Goal: Task Accomplishment & Management: Manage account settings

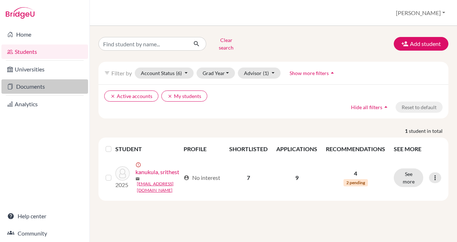
click at [37, 89] on link "Documents" at bounding box center [44, 86] width 87 height 14
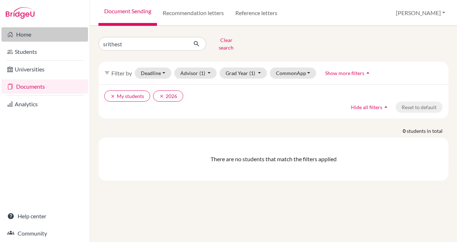
click at [66, 37] on link "Home" at bounding box center [44, 34] width 87 height 14
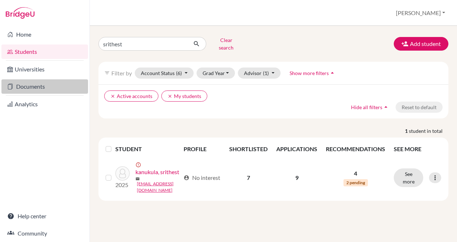
click at [31, 86] on link "Documents" at bounding box center [44, 86] width 87 height 14
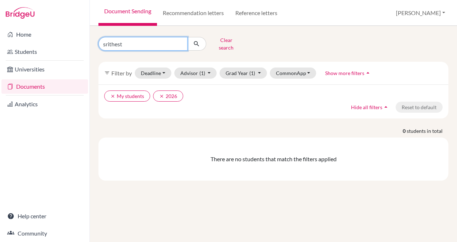
click at [180, 40] on input "srithest" at bounding box center [142, 44] width 89 height 14
type input "fardeen"
click button "submit" at bounding box center [196, 44] width 19 height 14
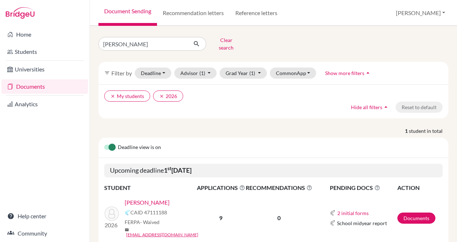
scroll to position [20, 0]
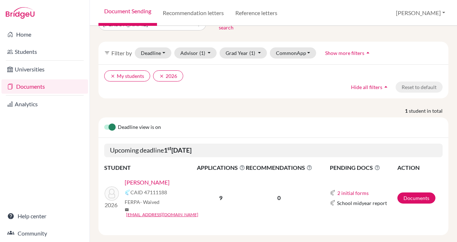
click at [159, 178] on link "[PERSON_NAME]" at bounding box center [147, 182] width 45 height 9
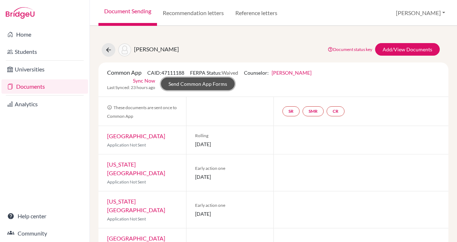
click at [214, 84] on link "Send Common App Forms" at bounding box center [198, 84] width 74 height 13
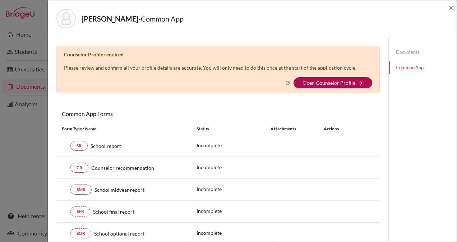
click at [337, 85] on link "Open Counselor Profile" at bounding box center [329, 83] width 53 height 6
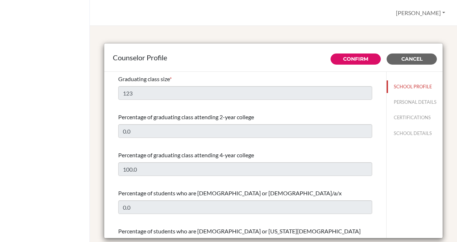
select select "0"
click at [402, 62] on button "Cancel" at bounding box center [412, 59] width 50 height 11
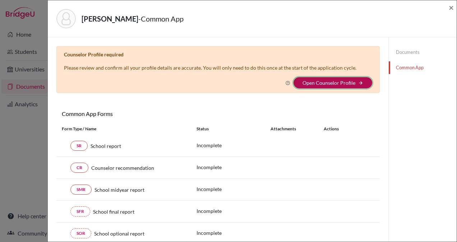
click at [347, 78] on button "Open Counselor Profile arrow_forward" at bounding box center [333, 82] width 79 height 11
click at [355, 79] on button "Open Counselor Profile arrow_forward" at bounding box center [333, 82] width 79 height 11
click at [310, 82] on link "Open Counselor Profile" at bounding box center [329, 83] width 53 height 6
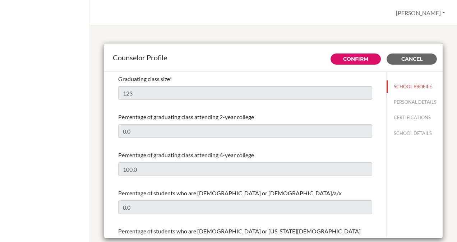
select select "0"
click at [400, 101] on button "PERSONAL DETAILS" at bounding box center [415, 102] width 56 height 13
type input "[PERSON_NAME]"
type input "Kasoju"
type input "Advisor"
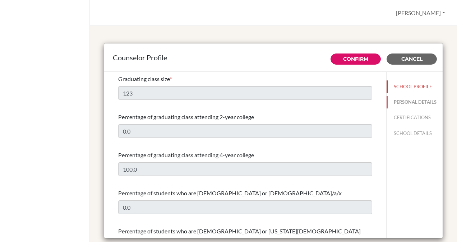
type input "91.9704093930"
type input "bhavya.kasoju@oakridge.in"
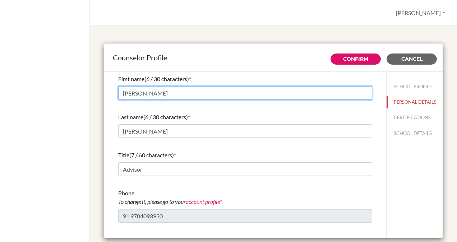
click at [325, 90] on input "[PERSON_NAME]" at bounding box center [245, 93] width 254 height 14
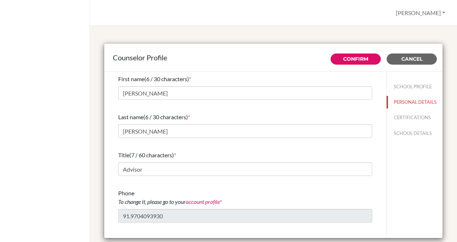
click at [323, 116] on div "Last name (6 / 30 characters) *" at bounding box center [245, 117] width 254 height 9
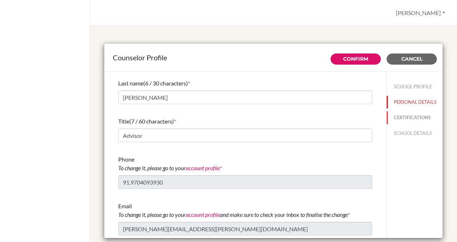
click at [393, 124] on button "CERTIFICATIONS" at bounding box center [415, 117] width 56 height 13
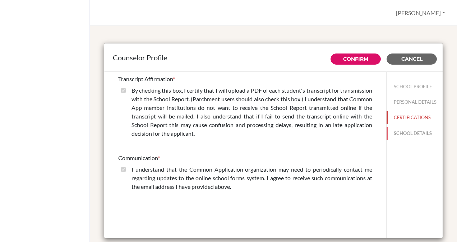
click at [400, 131] on button "SCHOOL DETAILS" at bounding box center [415, 133] width 56 height 13
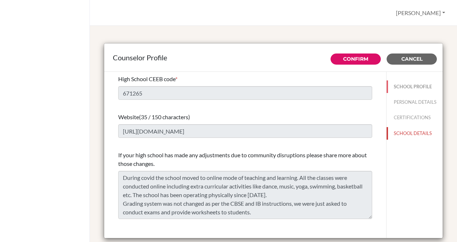
click at [394, 90] on button "SCHOOL PROFILE" at bounding box center [415, 86] width 56 height 13
type input "123"
type input "0.0"
select select "0"
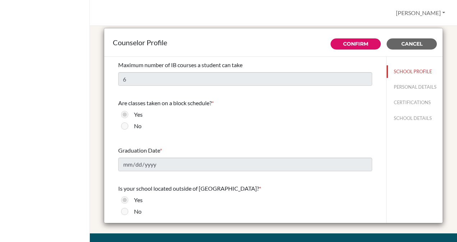
scroll to position [605, 0]
